Goal: Task Accomplishment & Management: Manage account settings

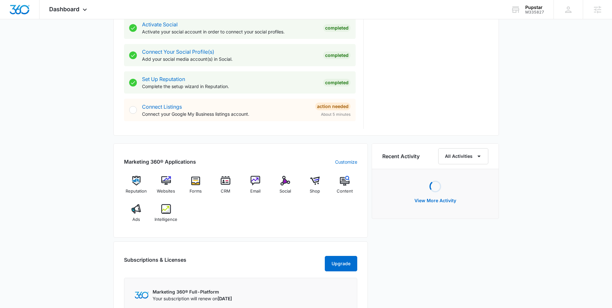
scroll to position [306, 0]
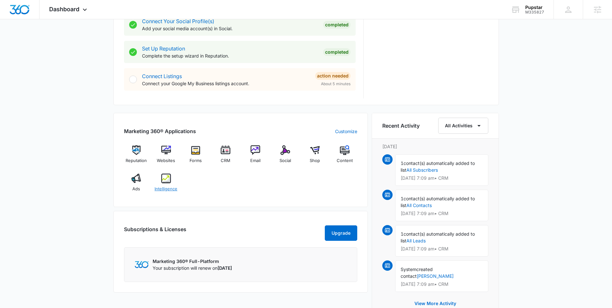
click at [166, 178] on img at bounding box center [166, 179] width 10 height 10
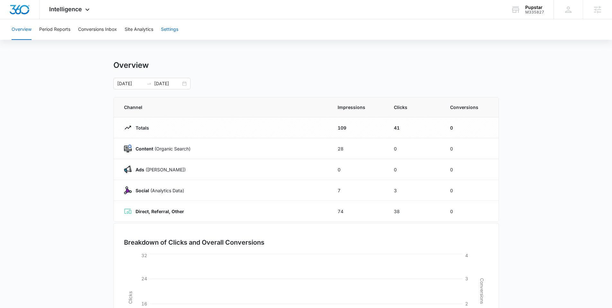
click at [173, 29] on button "Settings" at bounding box center [169, 29] width 17 height 21
